Goal: Task Accomplishment & Management: Complete application form

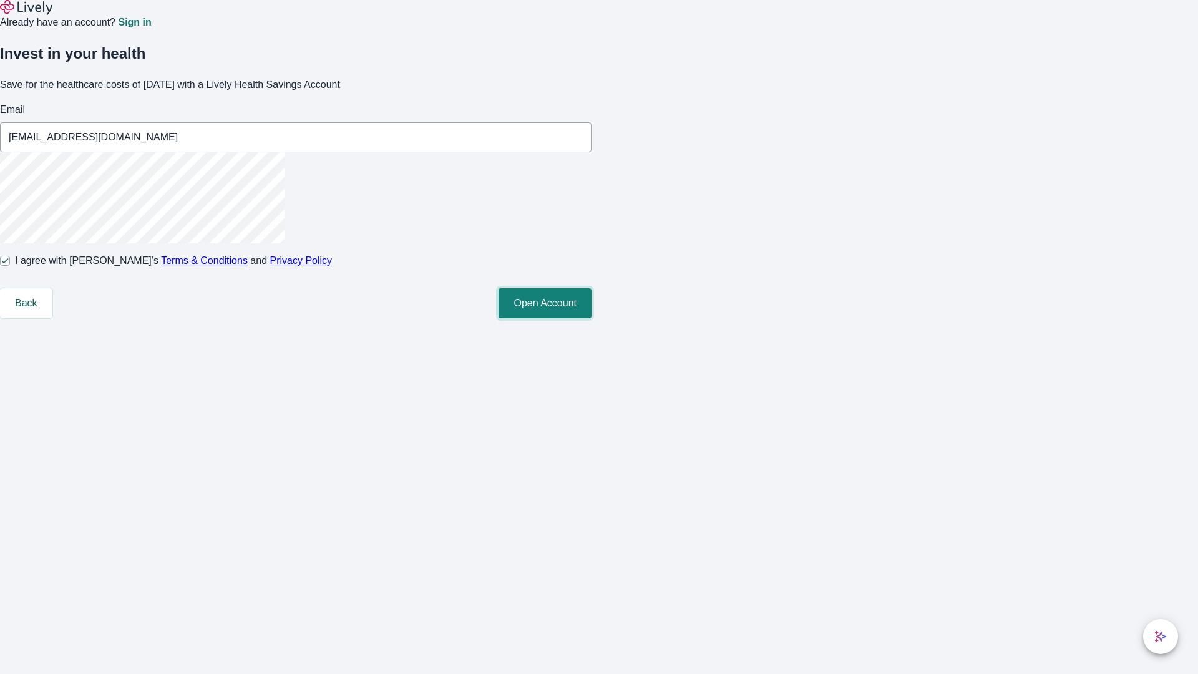
click at [591, 318] on button "Open Account" at bounding box center [544, 303] width 93 height 30
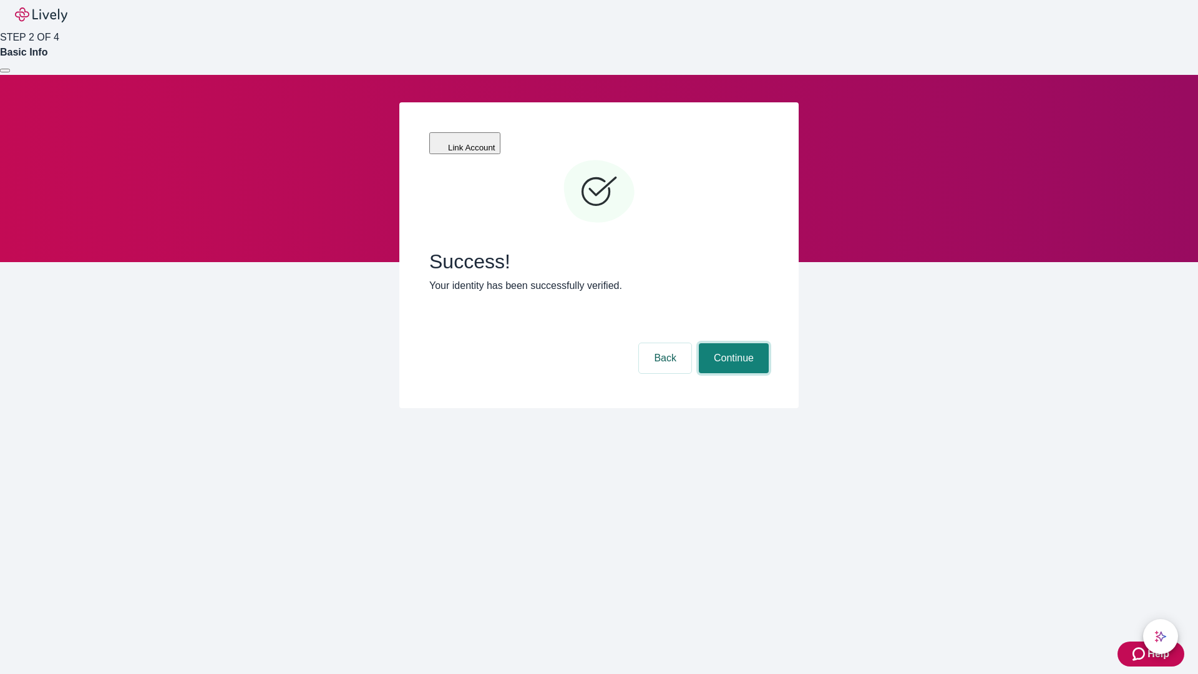
click at [732, 343] on button "Continue" at bounding box center [734, 358] width 70 height 30
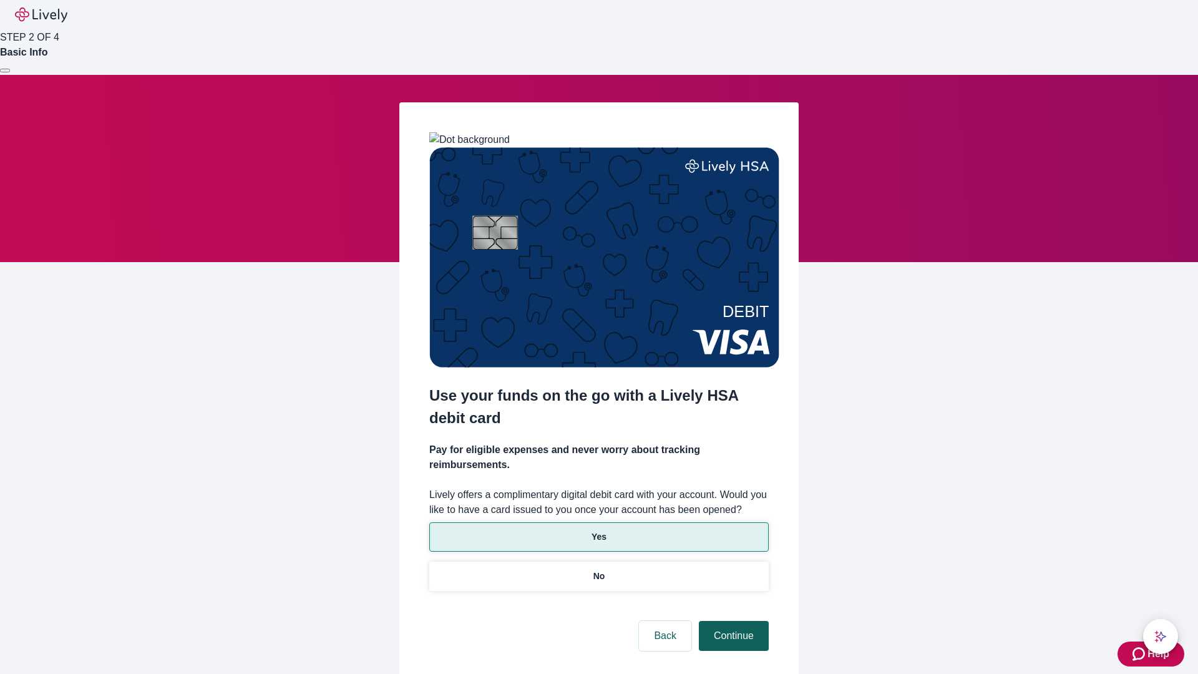
click at [598, 530] on p "Yes" at bounding box center [598, 536] width 15 height 13
click at [732, 621] on button "Continue" at bounding box center [734, 636] width 70 height 30
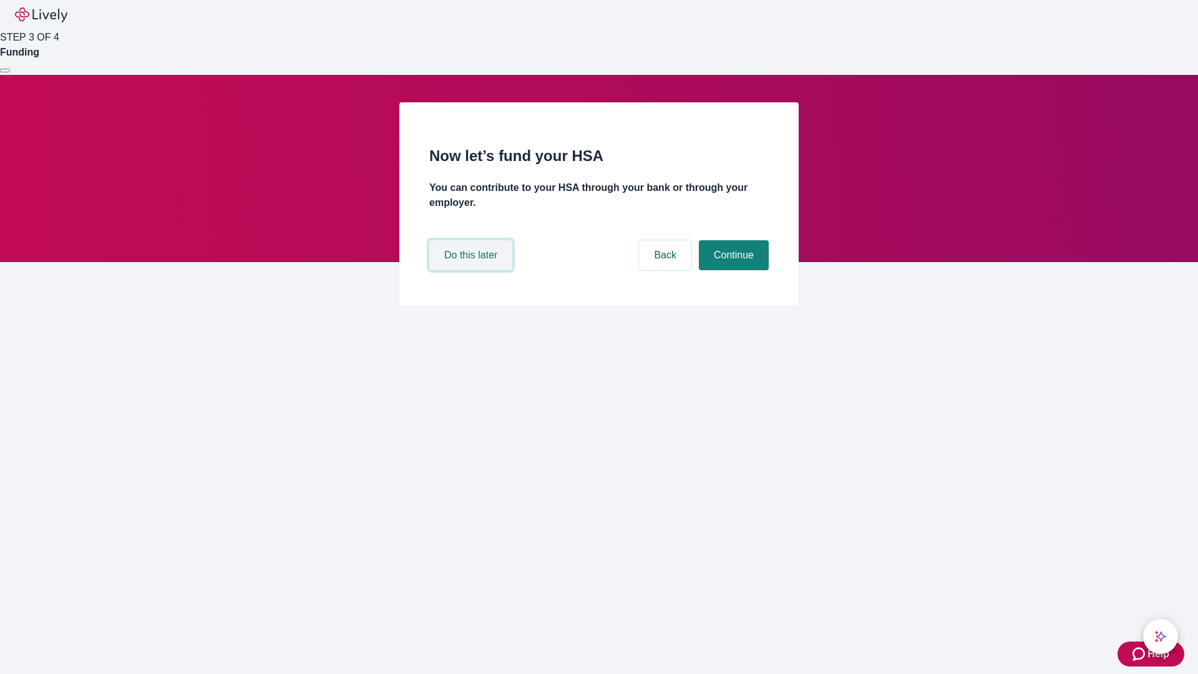
click at [472, 270] on button "Do this later" at bounding box center [470, 255] width 83 height 30
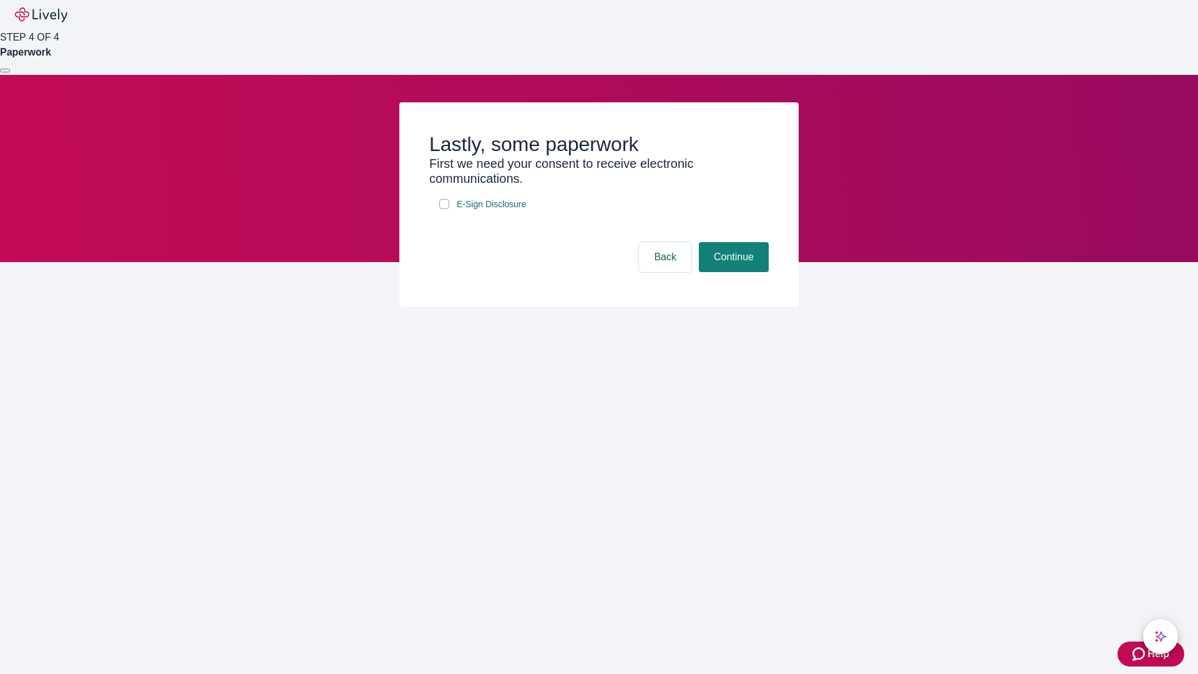
click at [444, 209] on input "E-Sign Disclosure" at bounding box center [444, 204] width 10 height 10
checkbox input "true"
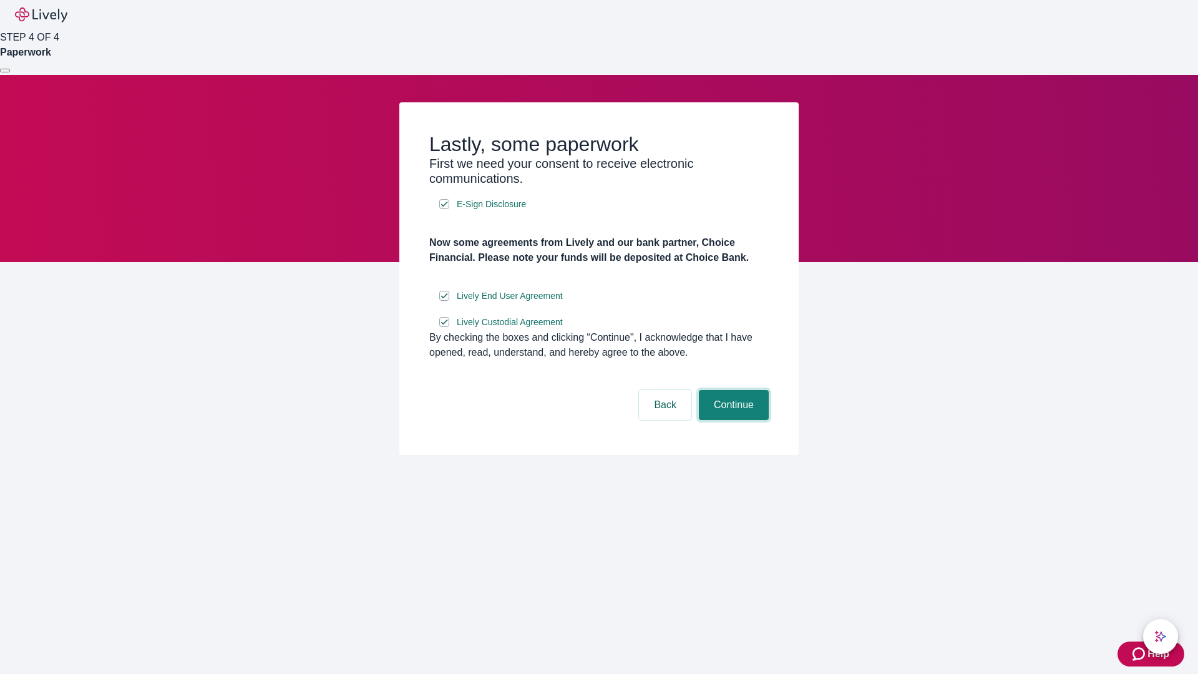
click at [732, 420] on button "Continue" at bounding box center [734, 405] width 70 height 30
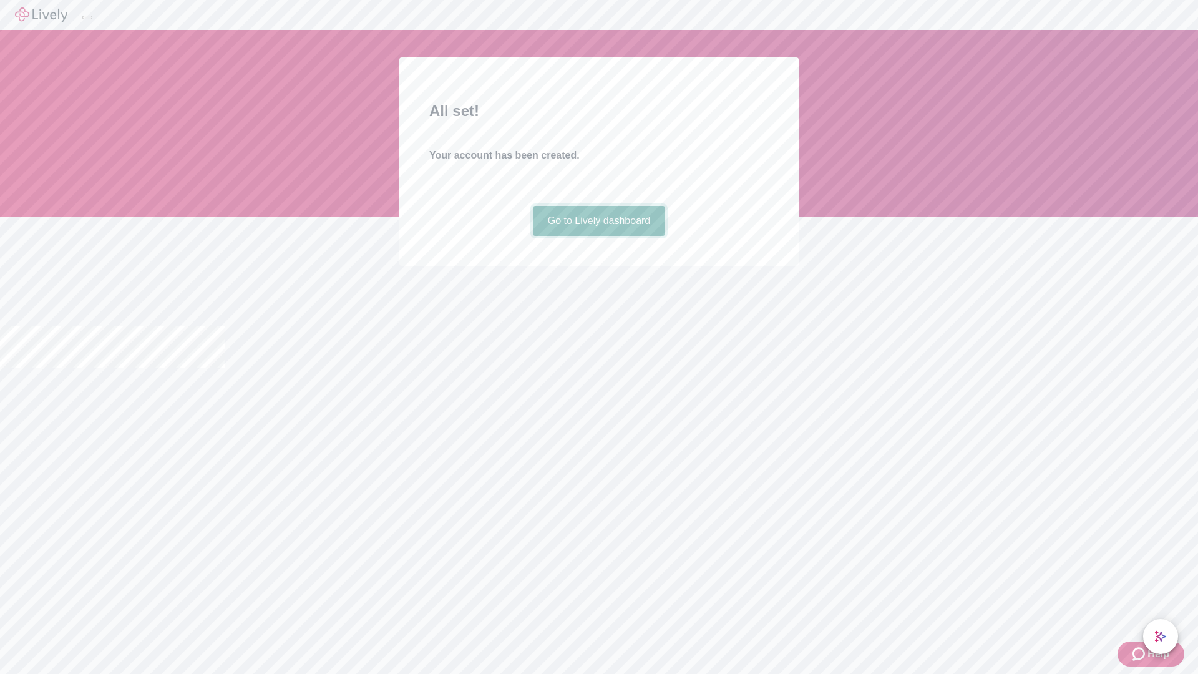
click at [598, 236] on link "Go to Lively dashboard" at bounding box center [599, 221] width 133 height 30
